Goal: Task Accomplishment & Management: Complete application form

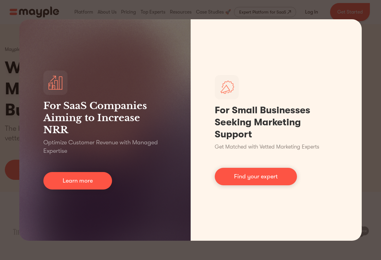
click at [15, 29] on div "For SaaS Companies Aiming to Increase NRR Optimize Customer Revenue with Manage…" at bounding box center [190, 130] width 381 height 260
click at [9, 31] on div "For SaaS Companies Aiming to Increase NRR Optimize Customer Revenue with Manage…" at bounding box center [190, 130] width 381 height 260
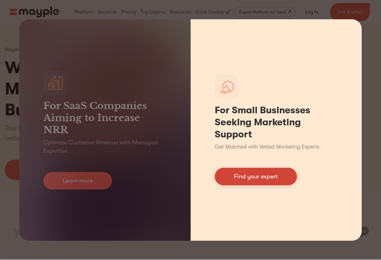
click at [246, 181] on link "Find your expert" at bounding box center [256, 176] width 82 height 17
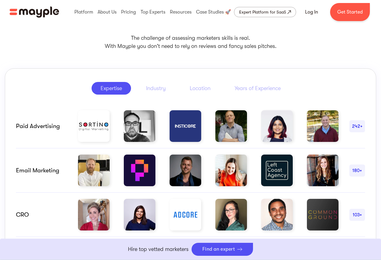
scroll to position [392, 0]
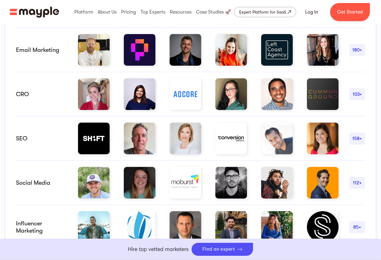
click at [55, 138] on div "SEO" at bounding box center [41, 138] width 51 height 7
click at [85, 139] on img at bounding box center [94, 139] width 32 height 32
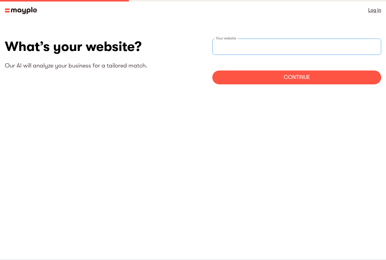
click at [251, 47] on input "websiteStep" at bounding box center [296, 47] width 169 height 16
paste input "https://inlinkers.ae/"
type input "https://inlinkers.ae/"
click at [277, 79] on div "Continue" at bounding box center [296, 77] width 169 height 14
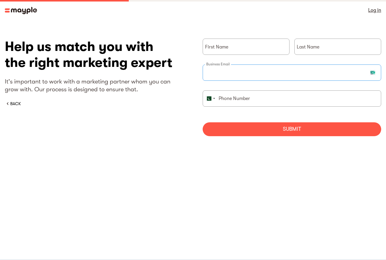
click at [259, 75] on input "briefForm" at bounding box center [291, 72] width 178 height 16
click at [252, 96] on input "briefForm" at bounding box center [291, 98] width 178 height 16
click at [250, 76] on input "briefForm" at bounding box center [291, 72] width 178 height 16
click at [251, 101] on input "briefForm" at bounding box center [291, 98] width 178 height 16
click at [251, 73] on input "briefForm" at bounding box center [291, 72] width 178 height 16
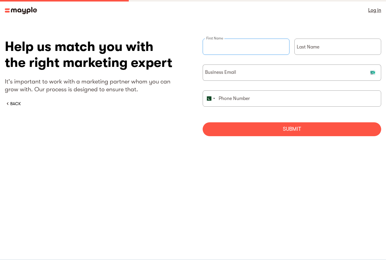
click at [250, 45] on input "briefForm" at bounding box center [245, 47] width 87 height 16
click at [326, 44] on input "briefForm" at bounding box center [337, 47] width 87 height 16
click at [256, 77] on input "briefForm" at bounding box center [291, 72] width 178 height 16
click at [260, 99] on input "briefForm" at bounding box center [291, 98] width 178 height 16
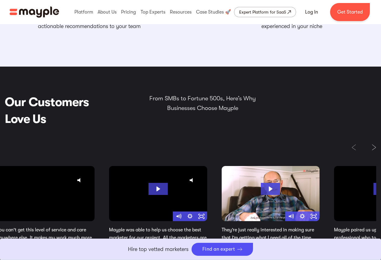
scroll to position [923, 0]
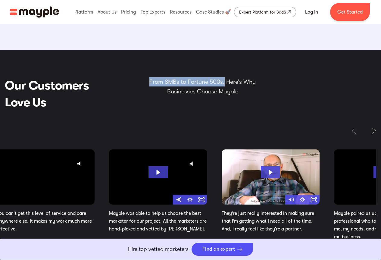
drag, startPoint x: 149, startPoint y: 81, endPoint x: 225, endPoint y: 82, distance: 75.6
click at [225, 82] on p "From SMBs to Fortune 500s, Here’s Why Businesses Choose Mayple" at bounding box center [202, 86] width 114 height 19
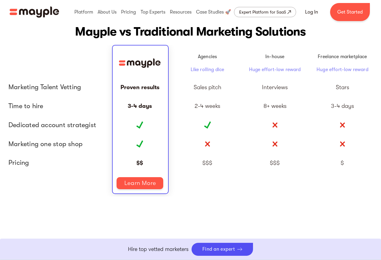
scroll to position [1375, 0]
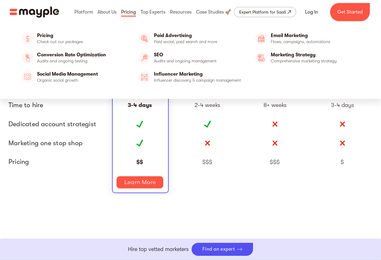
click at [130, 13] on link at bounding box center [129, 11] width 18 height 19
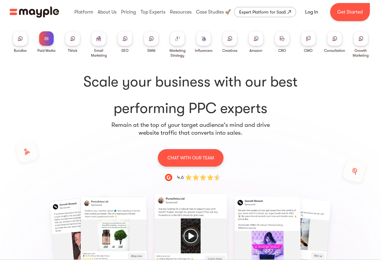
click at [126, 39] on img at bounding box center [125, 38] width 5 height 5
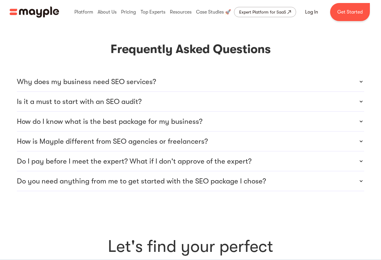
scroll to position [1687, 0]
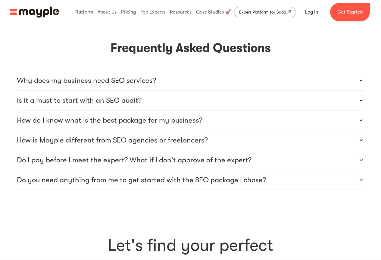
click at [205, 71] on div "Why does my business need SEO services?" at bounding box center [190, 80] width 347 height 19
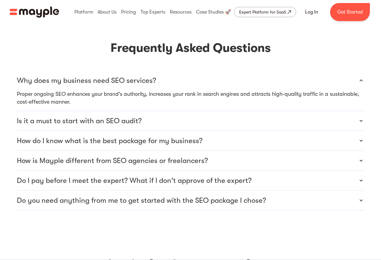
click at [205, 71] on div "Why does my business need SEO services?" at bounding box center [190, 80] width 347 height 19
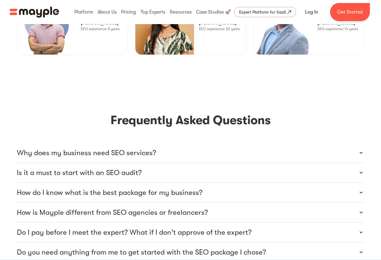
scroll to position [1536, 0]
